Goal: Find specific page/section: Find specific page/section

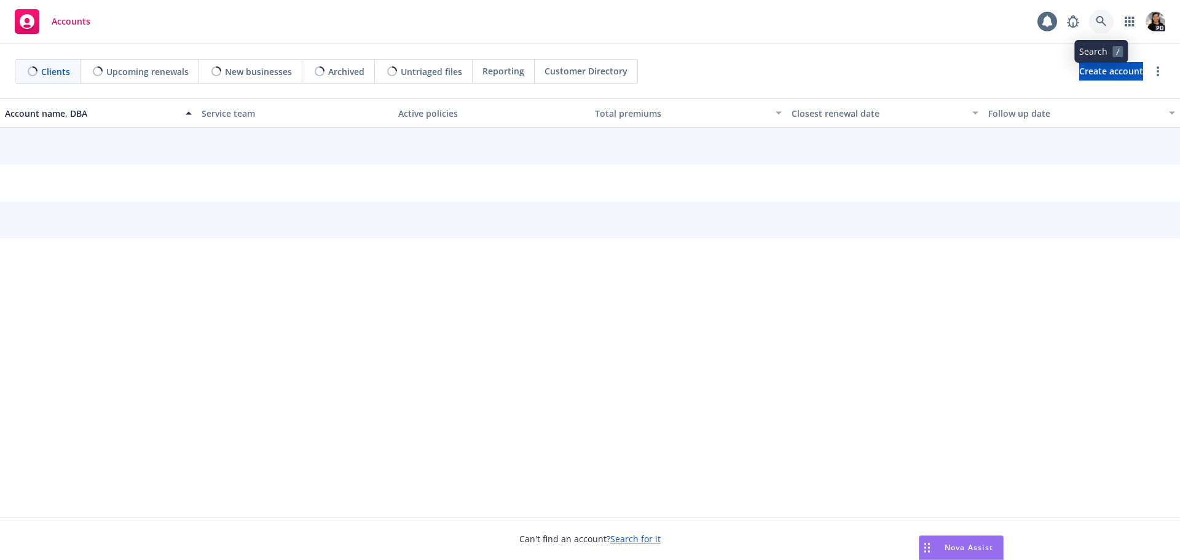
click at [1101, 18] on icon at bounding box center [1101, 21] width 11 height 11
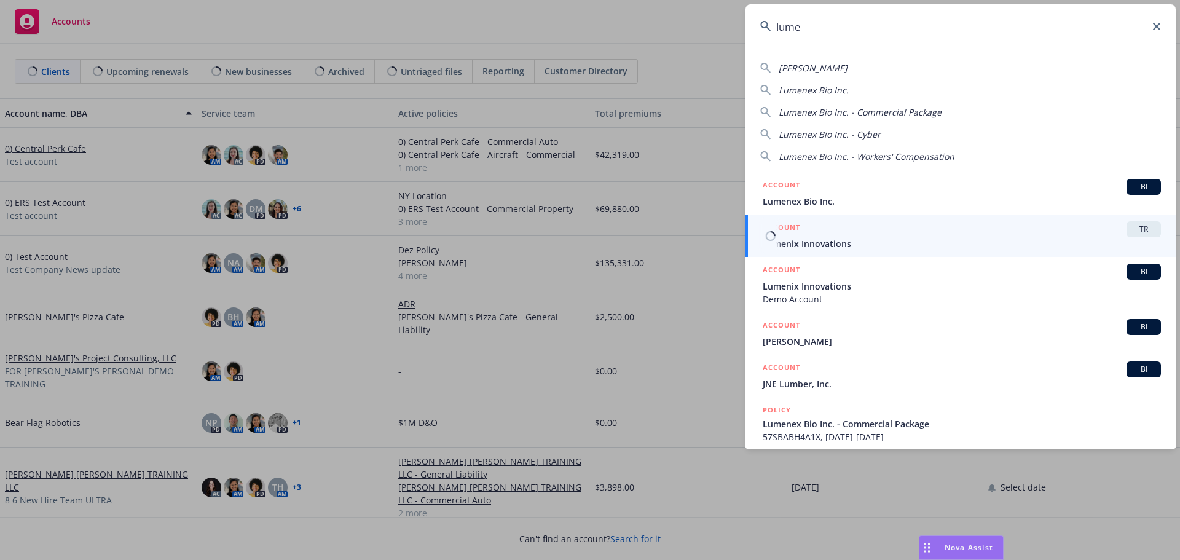
type input "lume"
click at [974, 227] on div "ACCOUNT TR" at bounding box center [962, 229] width 398 height 16
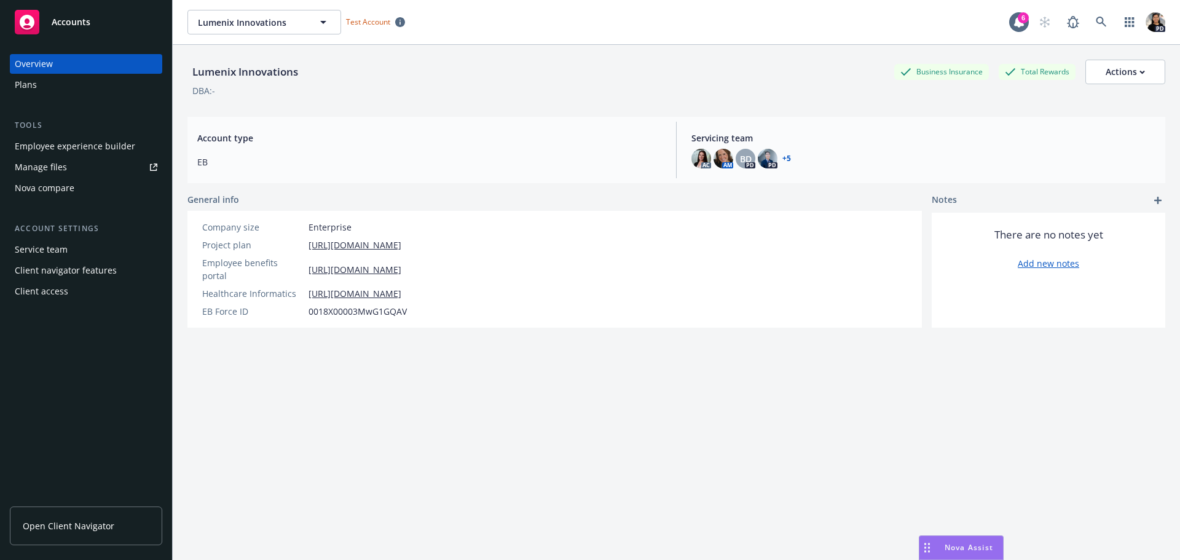
click at [109, 151] on div "Employee experience builder" at bounding box center [75, 146] width 121 height 20
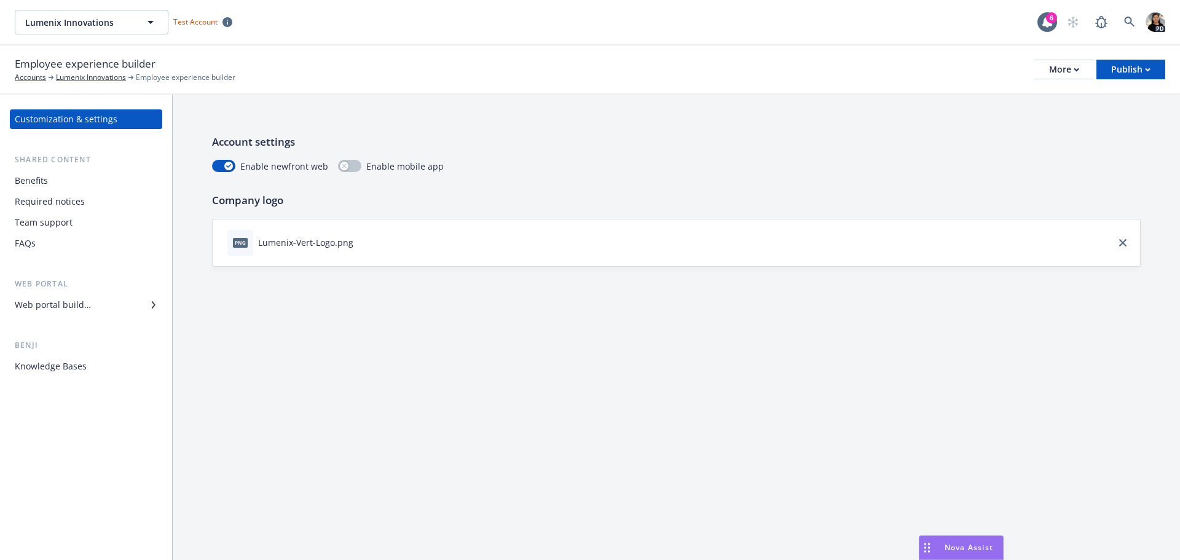
click at [84, 365] on div "Knowledge Bases" at bounding box center [51, 367] width 72 height 20
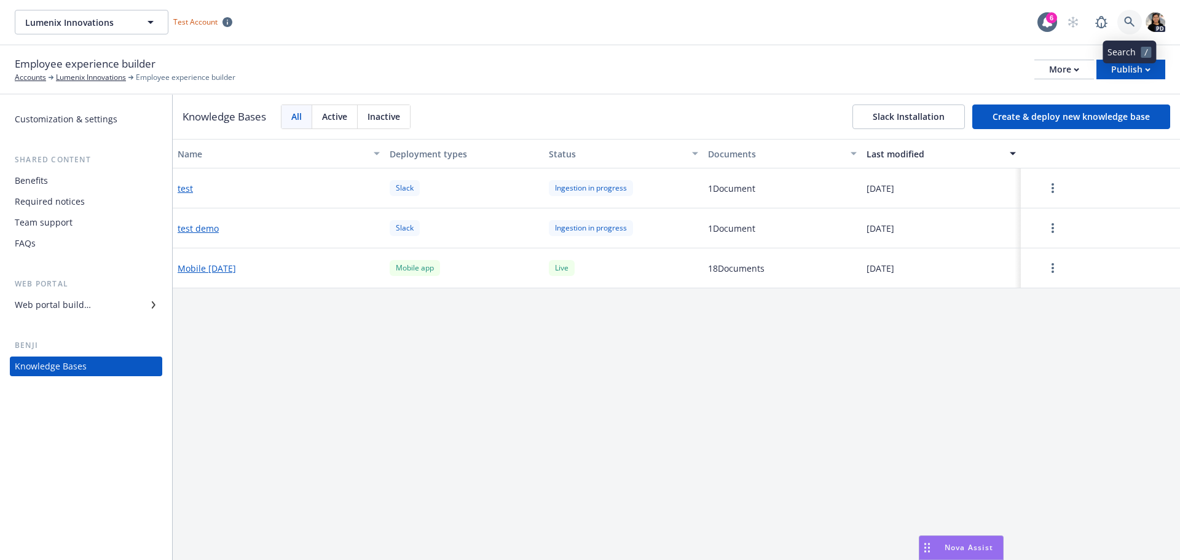
click at [1131, 25] on icon at bounding box center [1130, 22] width 11 height 11
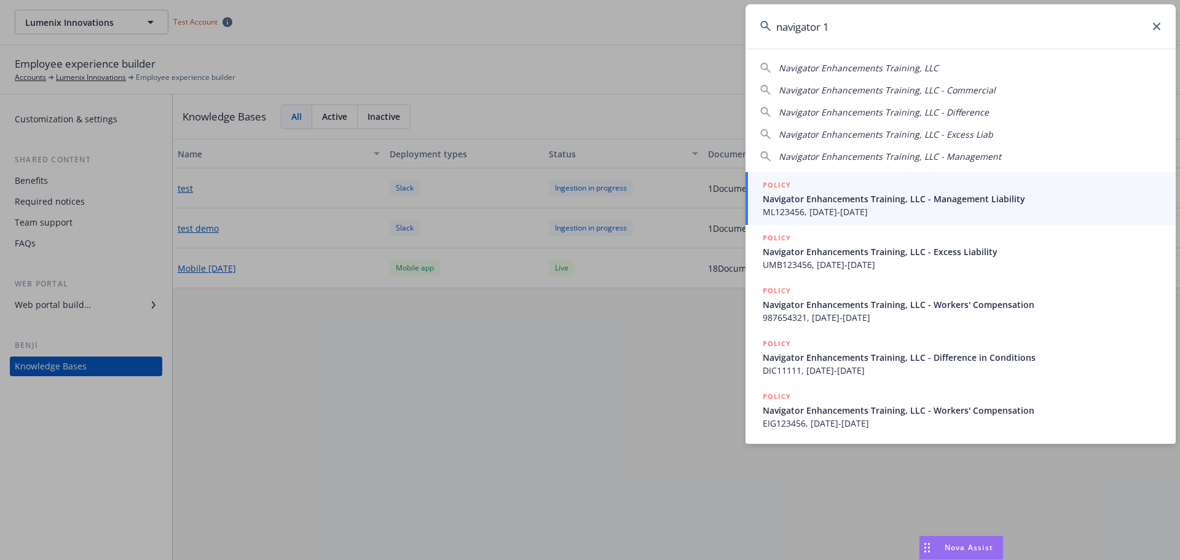
type input "navigator 1"
click at [1153, 28] on icon at bounding box center [1156, 26] width 7 height 7
